Goal: Task Accomplishment & Management: Use online tool/utility

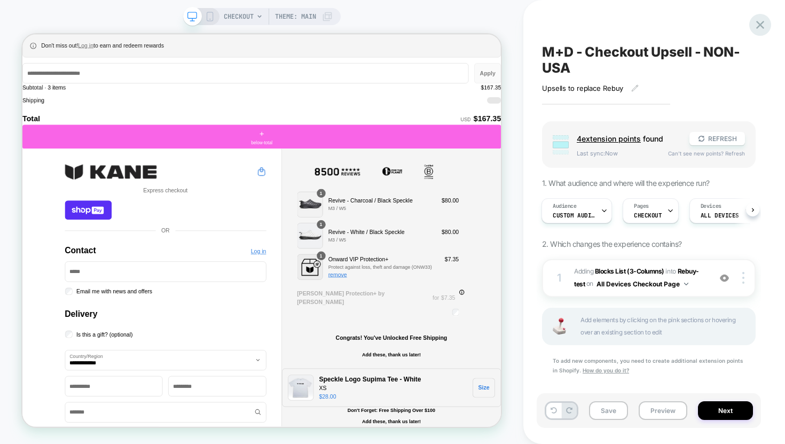
click at [758, 22] on icon at bounding box center [760, 25] width 8 height 8
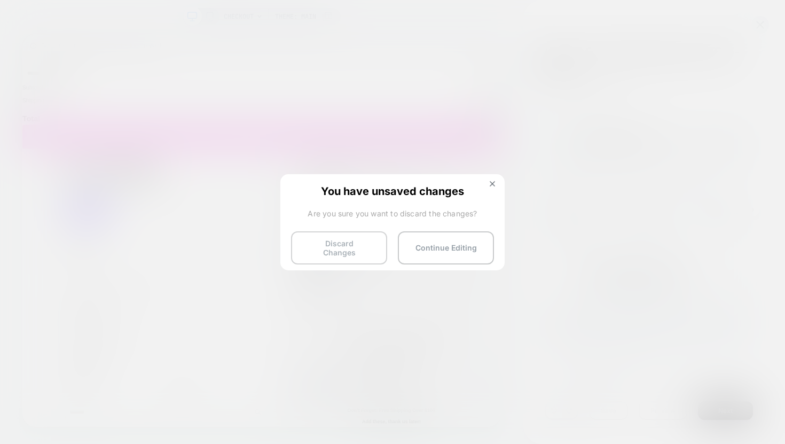
click at [0, 0] on button "Discard Changes" at bounding box center [0, 0] width 0 height 0
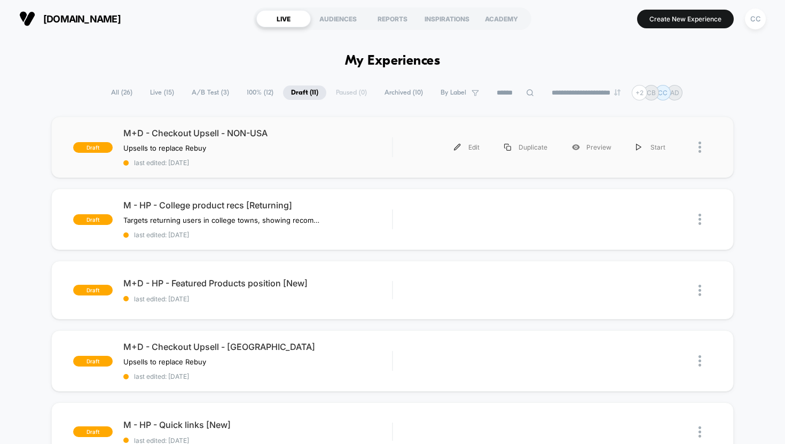
scroll to position [22, 0]
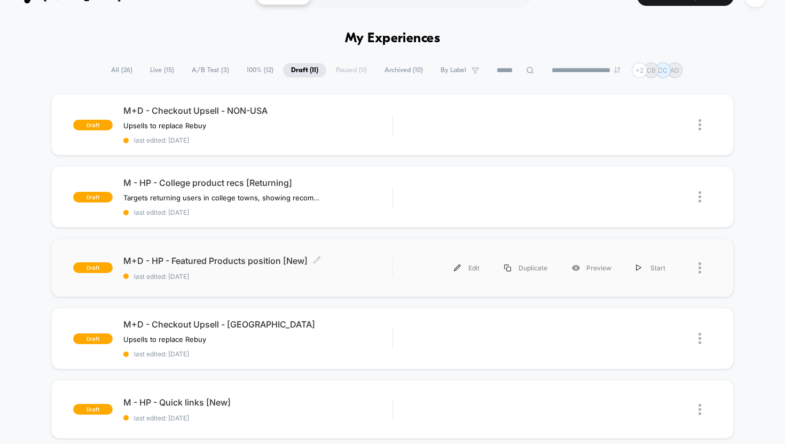
click at [374, 262] on span "M+D - HP - Featured Products position [New] Click to edit experience details" at bounding box center [257, 260] width 269 height 11
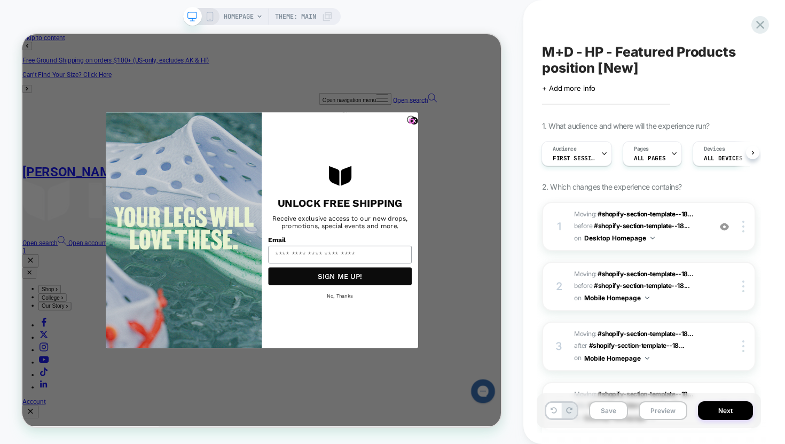
click at [543, 147] on icon "Close dialog" at bounding box center [545, 149] width 4 height 4
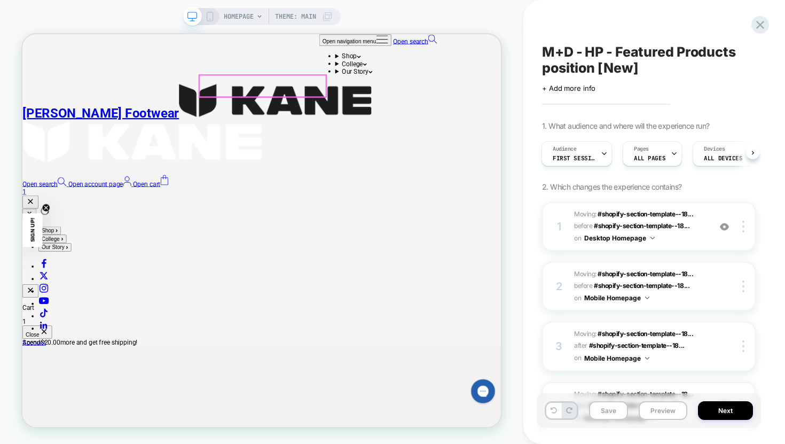
scroll to position [162, 0]
click at [153, 405] on icon at bounding box center [76, 410] width 153 height 10
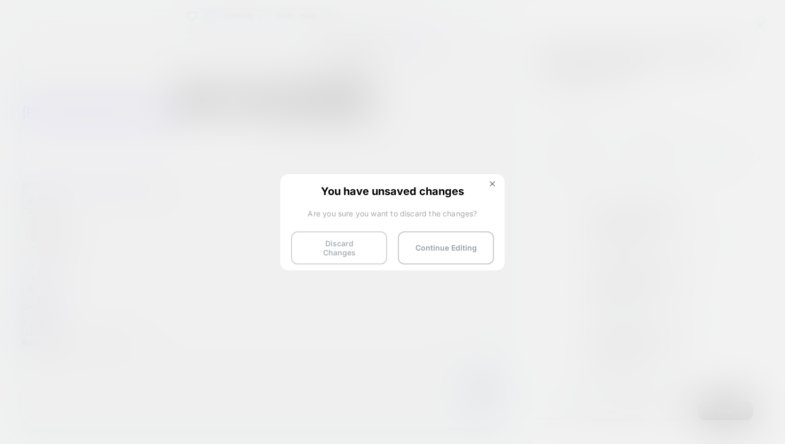
click at [341, 248] on button "Discard Changes" at bounding box center [339, 247] width 96 height 33
